Goal: Task Accomplishment & Management: Manage account settings

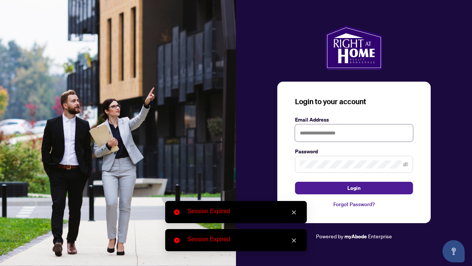
type input "**********"
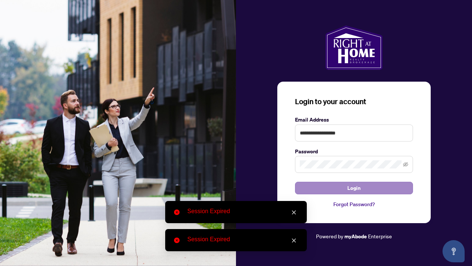
click at [353, 189] on span "Login" at bounding box center [354, 188] width 13 height 12
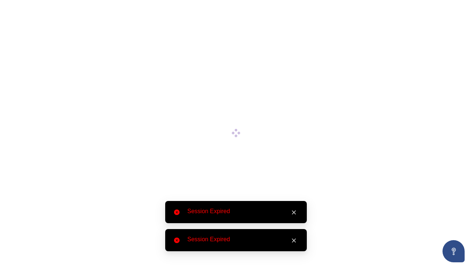
click at [297, 210] on link "Close" at bounding box center [294, 212] width 8 height 8
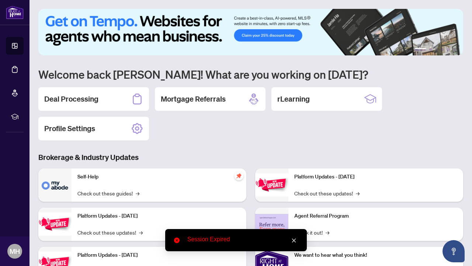
click at [294, 240] on icon "close" at bounding box center [294, 240] width 5 height 5
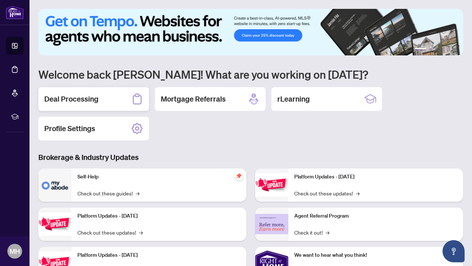
click at [73, 100] on h2 "Deal Processing" at bounding box center [71, 99] width 54 height 10
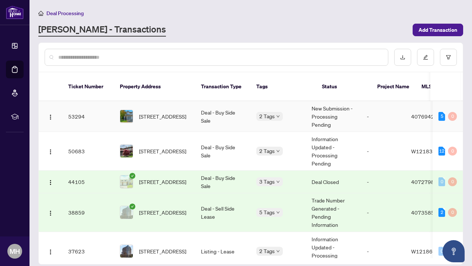
click at [338, 101] on td "New Submission - Processing Pending" at bounding box center [333, 116] width 55 height 31
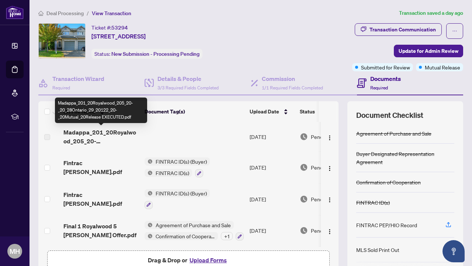
click at [114, 132] on span "Madappa_201_20Royalwood_205_20-_20_28Ontario_29_20122_20-_20Mutual_20Release EX…" at bounding box center [100, 137] width 75 height 18
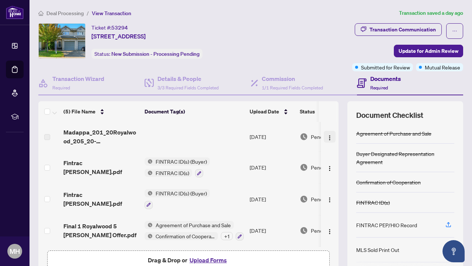
click at [327, 138] on img "button" at bounding box center [330, 138] width 6 height 6
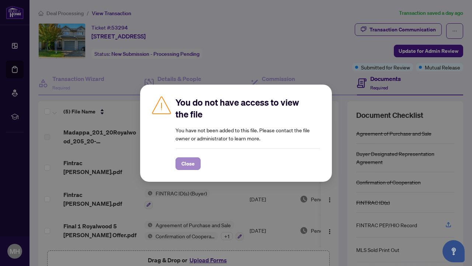
click at [184, 161] on span "Close" at bounding box center [188, 164] width 13 height 12
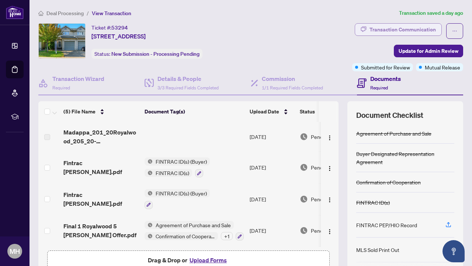
click at [397, 27] on div "Transaction Communication" at bounding box center [403, 30] width 66 height 12
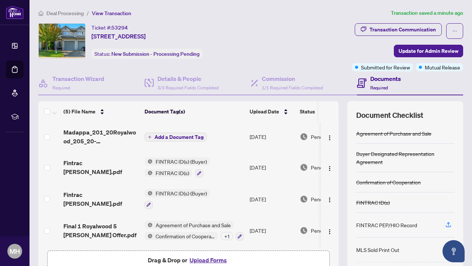
click at [127, 134] on span "Madappa_201_20Royalwood_205_20-_20_28Ontario_29_20122_20-_20Mutual_20Release EX…" at bounding box center [100, 137] width 75 height 18
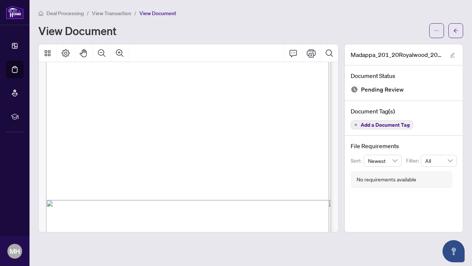
scroll to position [154, 0]
click at [60, 52] on button "Page Layout" at bounding box center [66, 53] width 18 height 18
click at [312, 53] on icon "Print" at bounding box center [311, 53] width 9 height 9
